Goal: Task Accomplishment & Management: Use online tool/utility

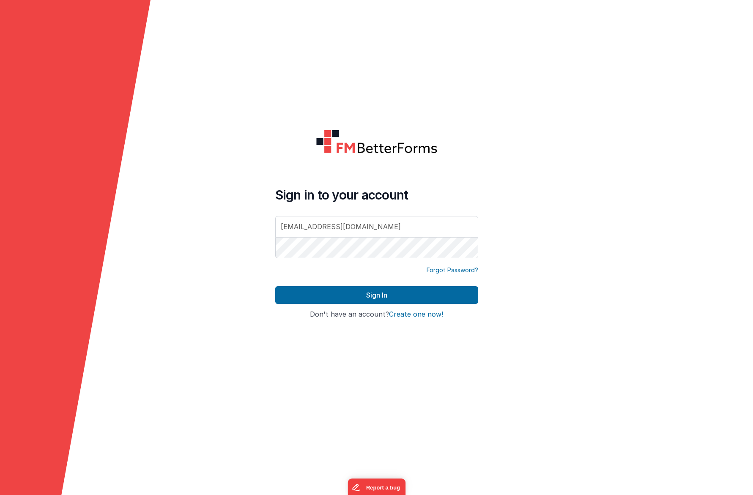
type input "[EMAIL_ADDRESS][DOMAIN_NAME]"
click at [291, 207] on div "Sign in to your account [EMAIL_ADDRESS][DOMAIN_NAME]" at bounding box center [376, 223] width 203 height 73
click at [350, 255] on div "Sign in to your account [EMAIL_ADDRESS][DOMAIN_NAME]" at bounding box center [376, 223] width 203 height 73
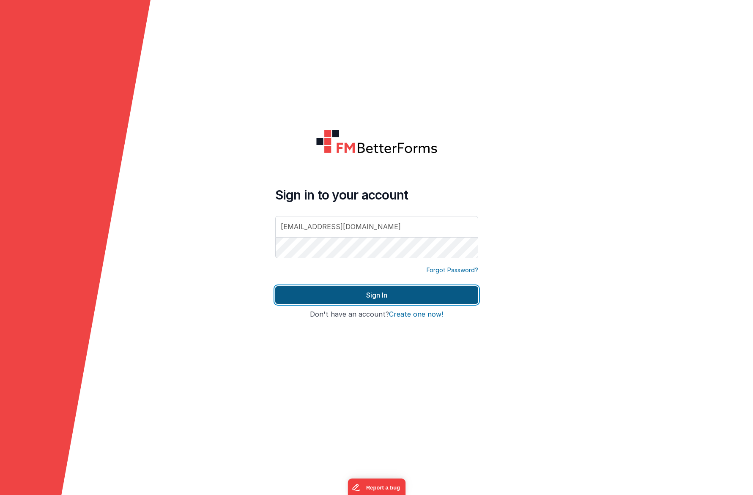
click at [360, 291] on button "Sign In" at bounding box center [376, 295] width 203 height 18
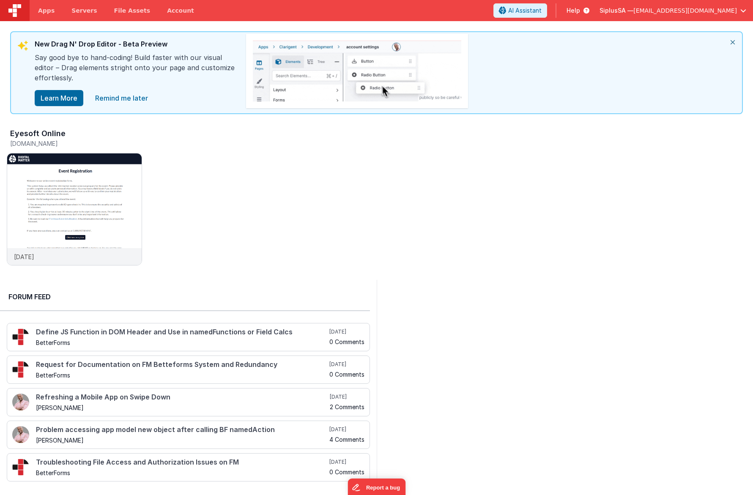
click at [143, 101] on link "Remind me later" at bounding box center [121, 98] width 63 height 17
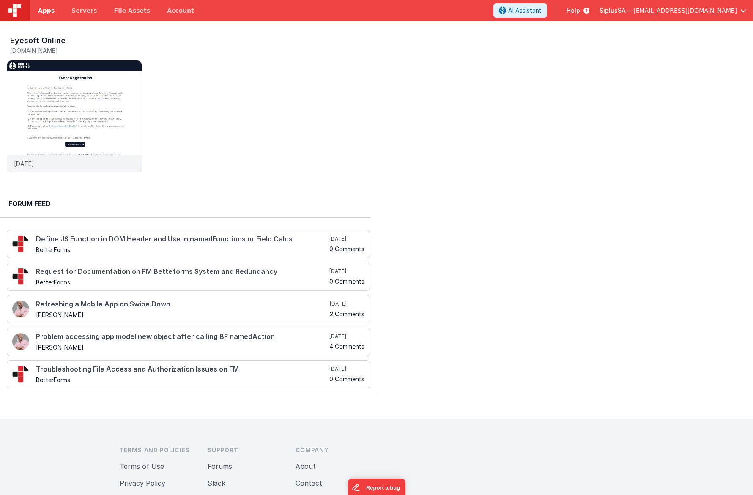
click at [56, 12] on link "Apps" at bounding box center [46, 10] width 33 height 21
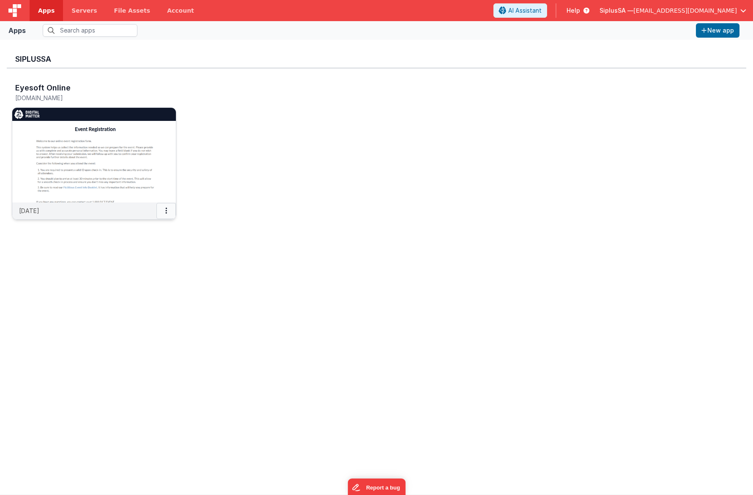
click at [168, 217] on button at bounding box center [165, 211] width 19 height 16
click at [126, 172] on div at bounding box center [376, 247] width 753 height 495
click at [131, 166] on img at bounding box center [94, 155] width 164 height 95
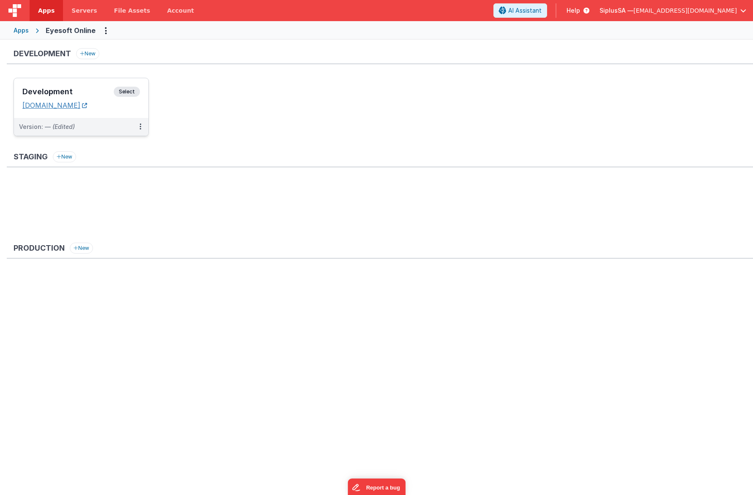
click at [87, 108] on link "[DOMAIN_NAME]" at bounding box center [54, 105] width 65 height 8
click at [89, 11] on span "Servers" at bounding box center [83, 10] width 25 height 8
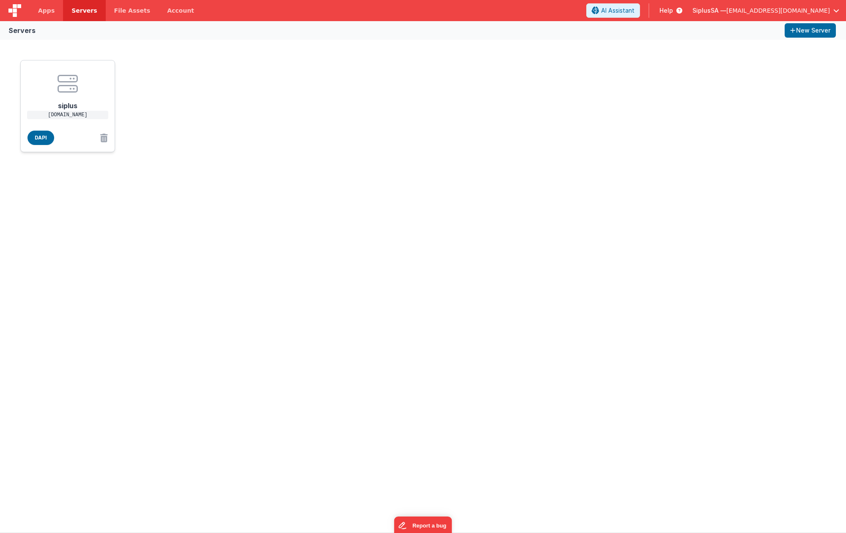
click at [85, 103] on h1 "siplus" at bounding box center [68, 102] width 68 height 17
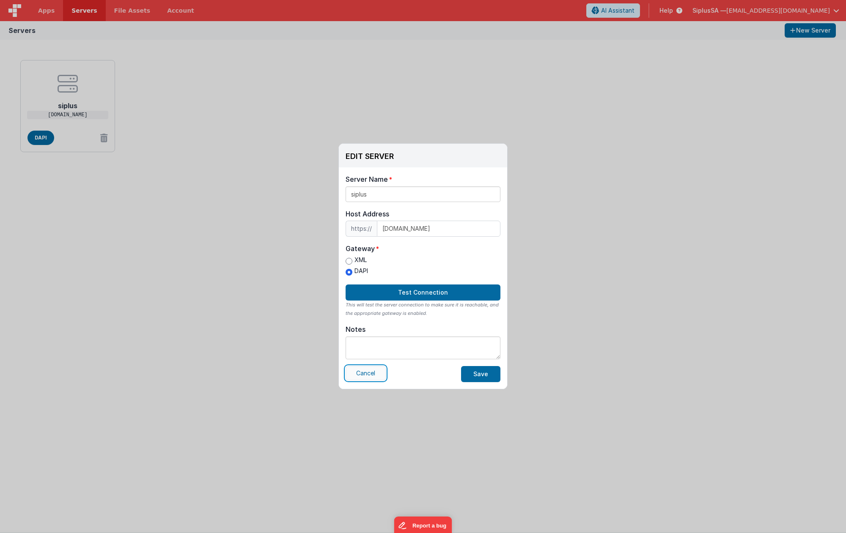
click at [382, 375] on button "Cancel" at bounding box center [365, 373] width 40 height 14
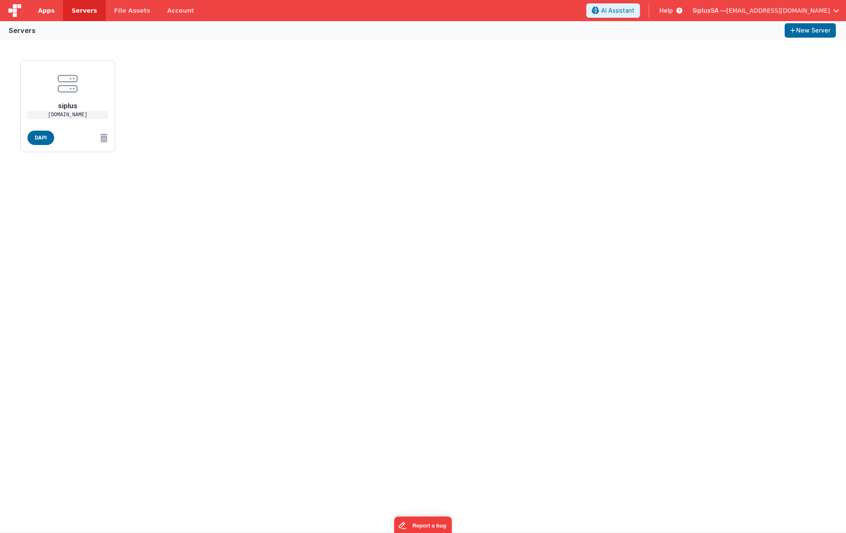
click at [55, 7] on link "Apps" at bounding box center [46, 10] width 33 height 21
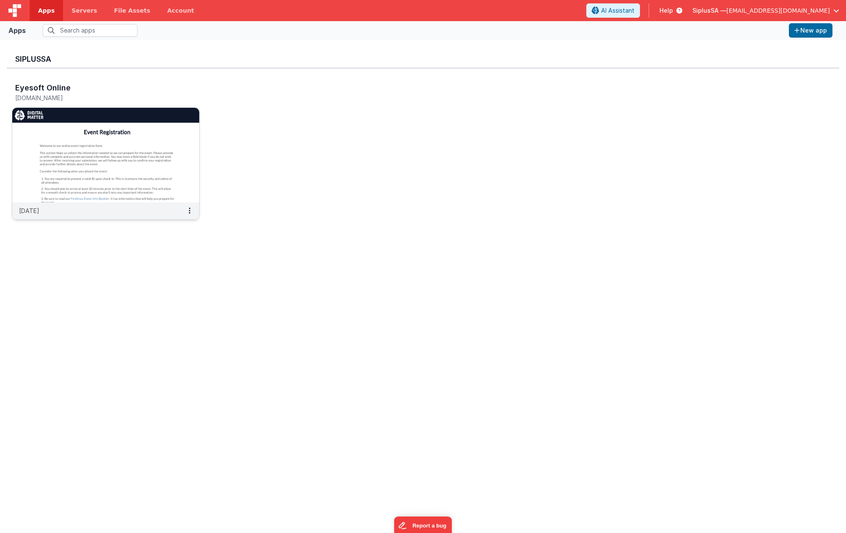
click at [190, 201] on img at bounding box center [105, 155] width 187 height 95
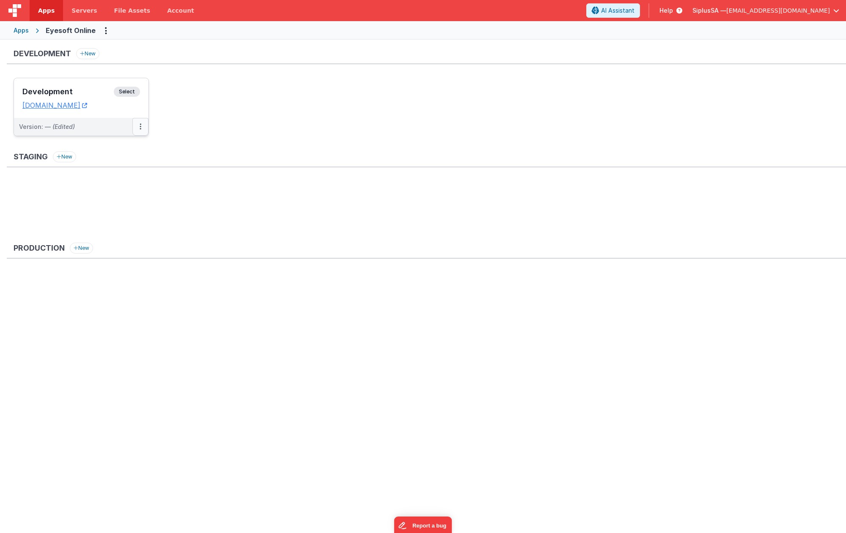
click at [144, 129] on button at bounding box center [140, 127] width 16 height 18
click at [132, 145] on link "Edit" at bounding box center [111, 145] width 74 height 15
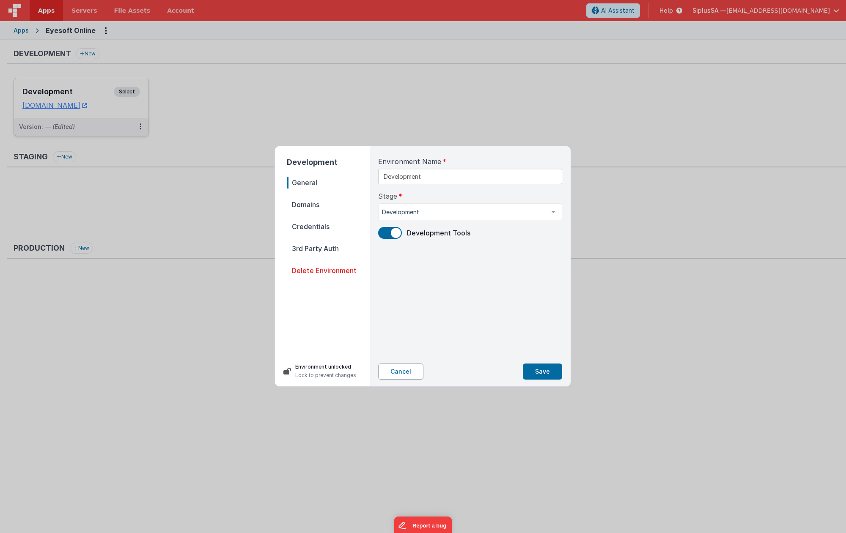
click at [418, 372] on button "Cancel" at bounding box center [400, 372] width 45 height 16
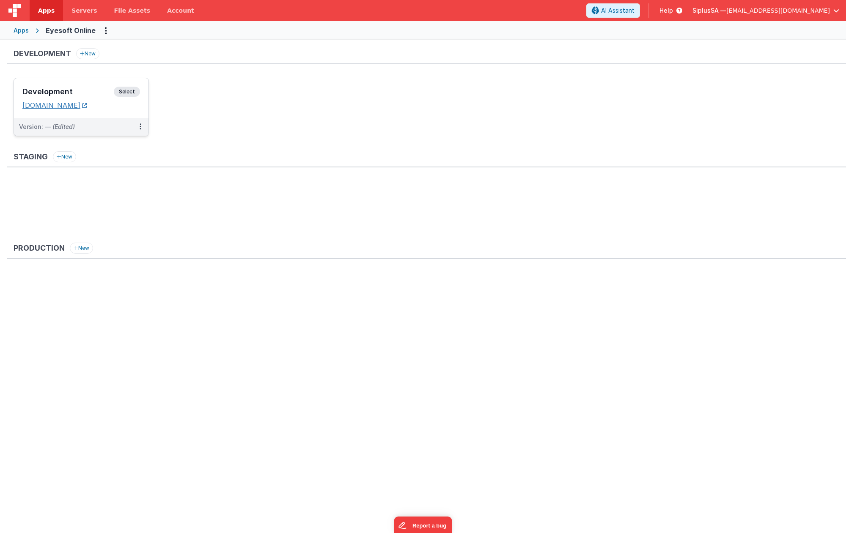
click at [63, 107] on link "[DOMAIN_NAME]" at bounding box center [54, 105] width 65 height 8
click at [142, 127] on button at bounding box center [140, 127] width 16 height 18
click at [102, 146] on link "Edit" at bounding box center [111, 145] width 74 height 15
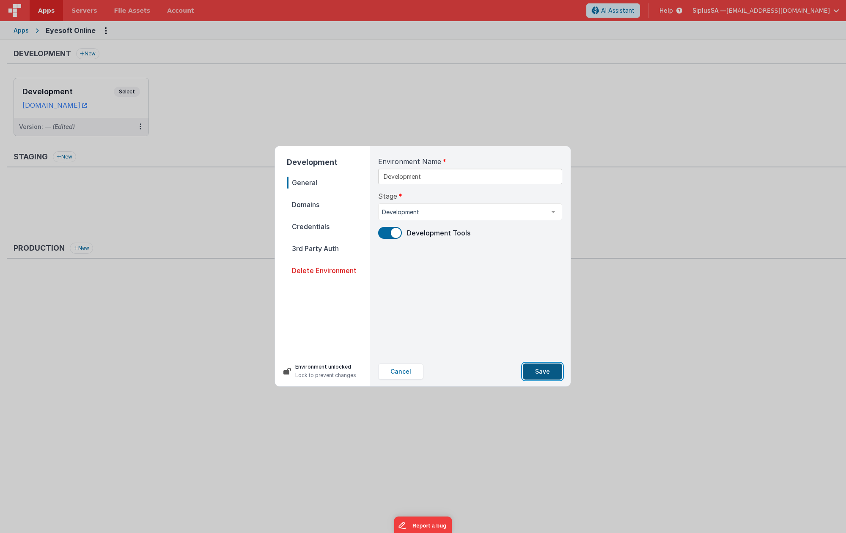
click at [558, 373] on button "Save" at bounding box center [542, 372] width 39 height 16
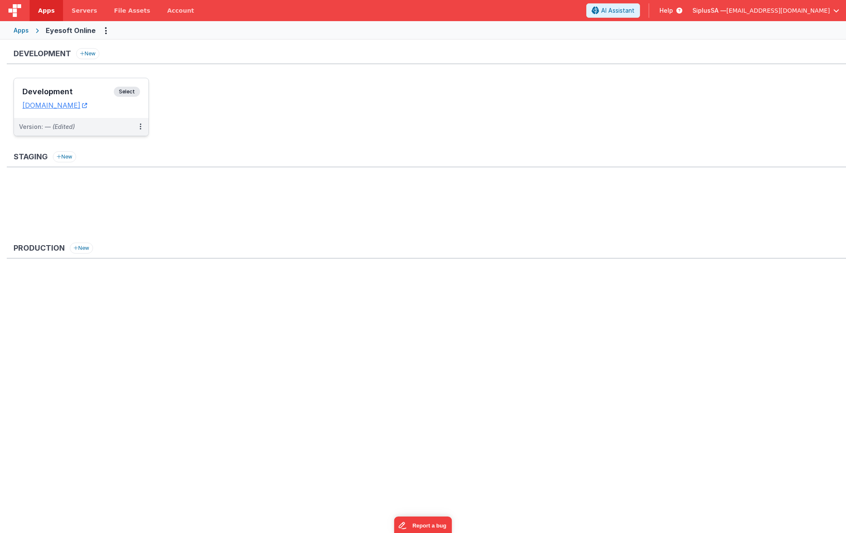
click at [96, 112] on div "Development Select URLs [DOMAIN_NAME]" at bounding box center [81, 98] width 134 height 40
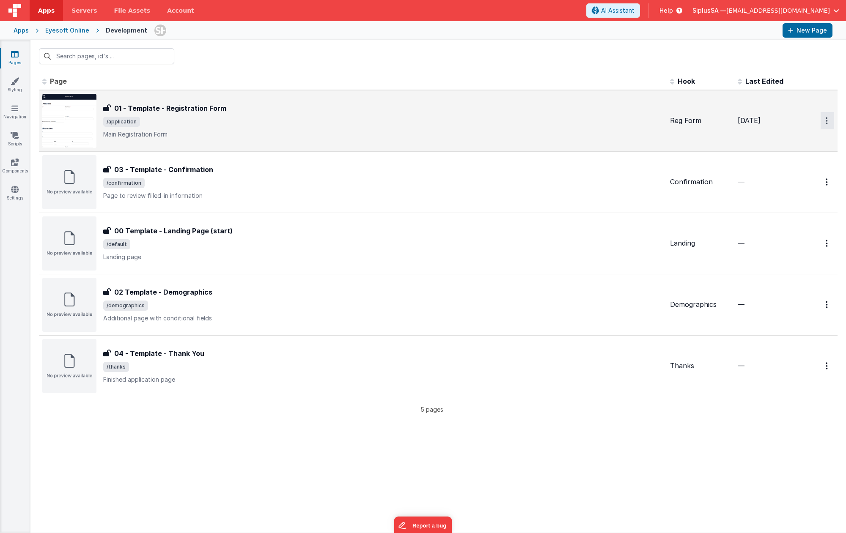
click at [653, 122] on icon "Options" at bounding box center [826, 120] width 2 height 7
click at [653, 143] on link "Legacy Editor" at bounding box center [796, 140] width 74 height 15
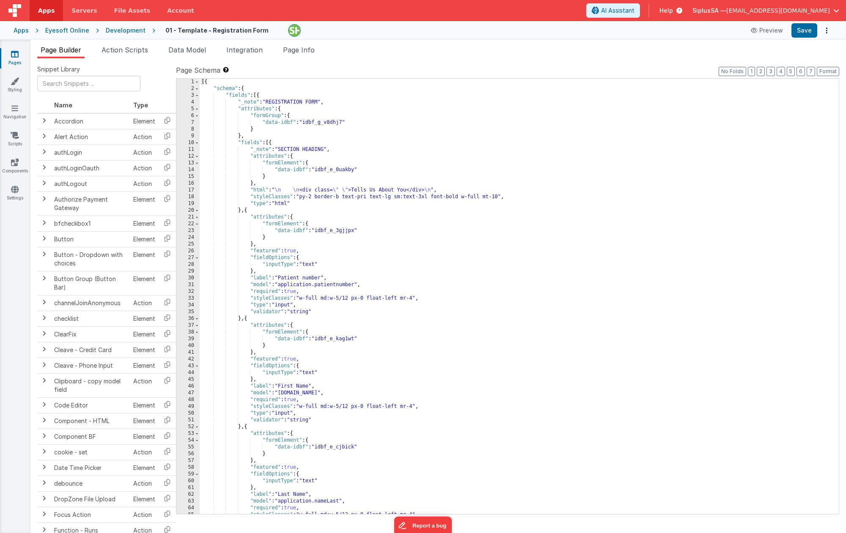
click at [117, 31] on div "Development" at bounding box center [126, 30] width 40 height 8
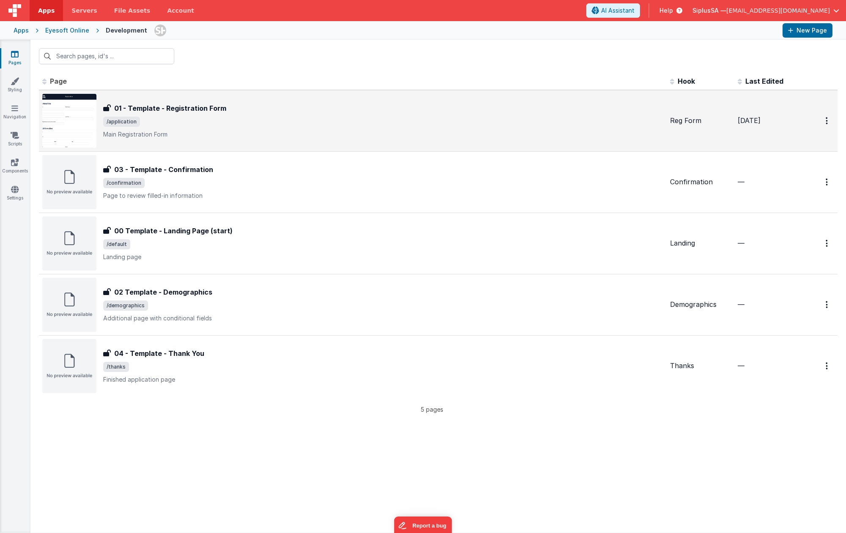
click at [653, 112] on td at bounding box center [820, 121] width 36 height 62
